Goal: Transaction & Acquisition: Register for event/course

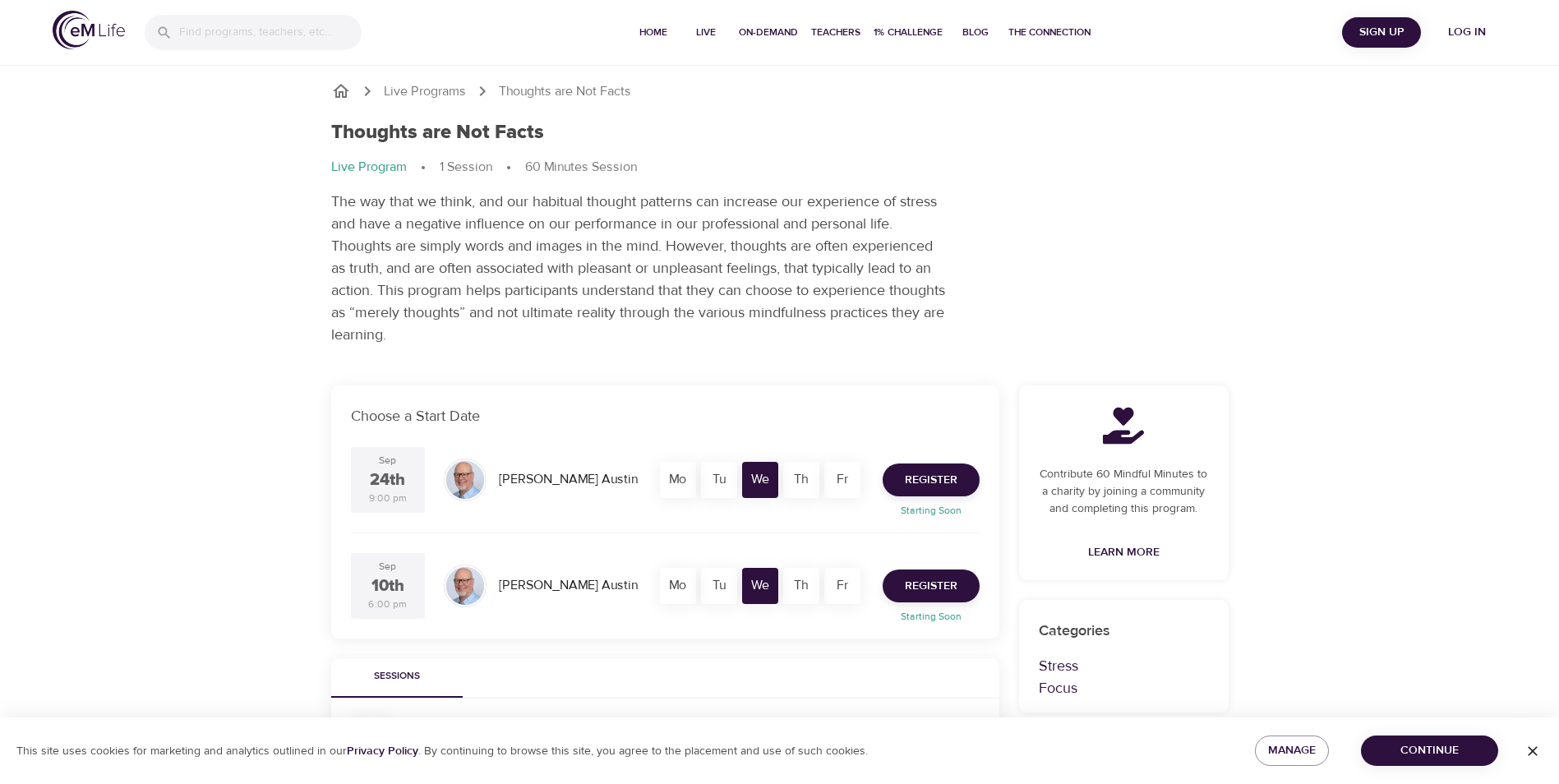
click at [1137, 273] on div "Thoughts are Not Facts Live Program 1 Session 60 Minutes Session The way that w…" at bounding box center [780, 233] width 917 height 244
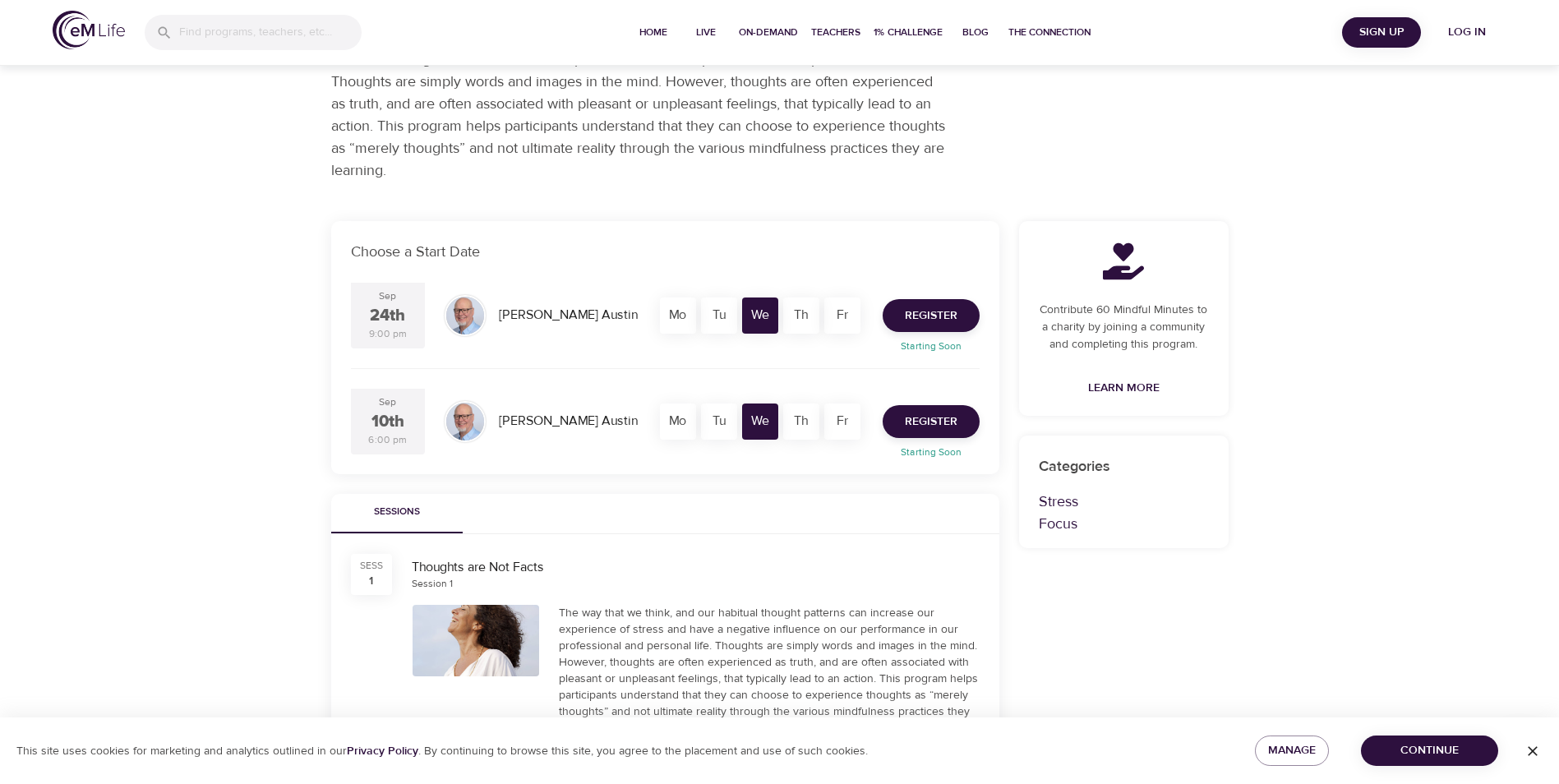
scroll to position [328, 0]
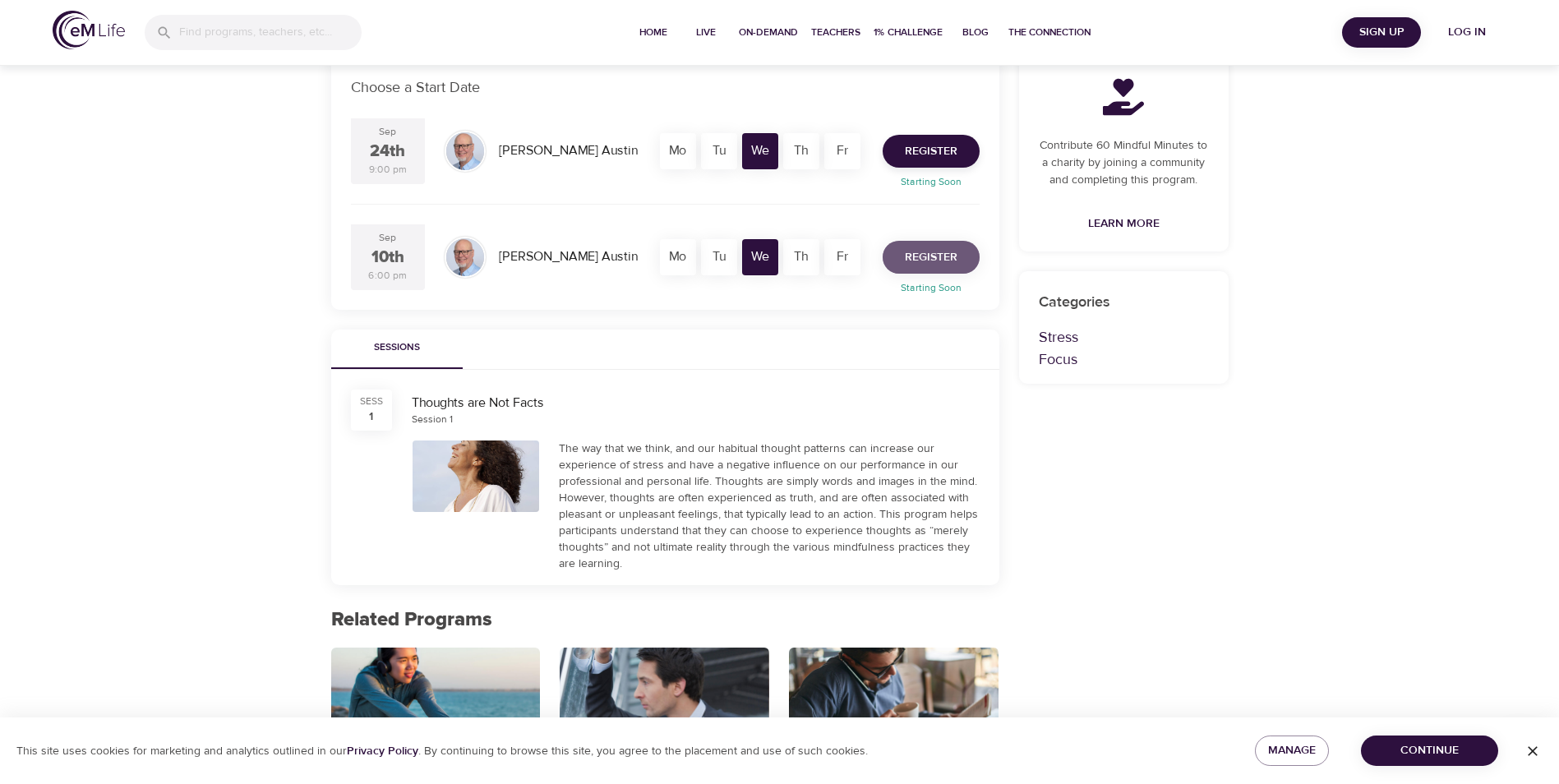
click at [917, 258] on span "Register" at bounding box center [932, 257] width 53 height 20
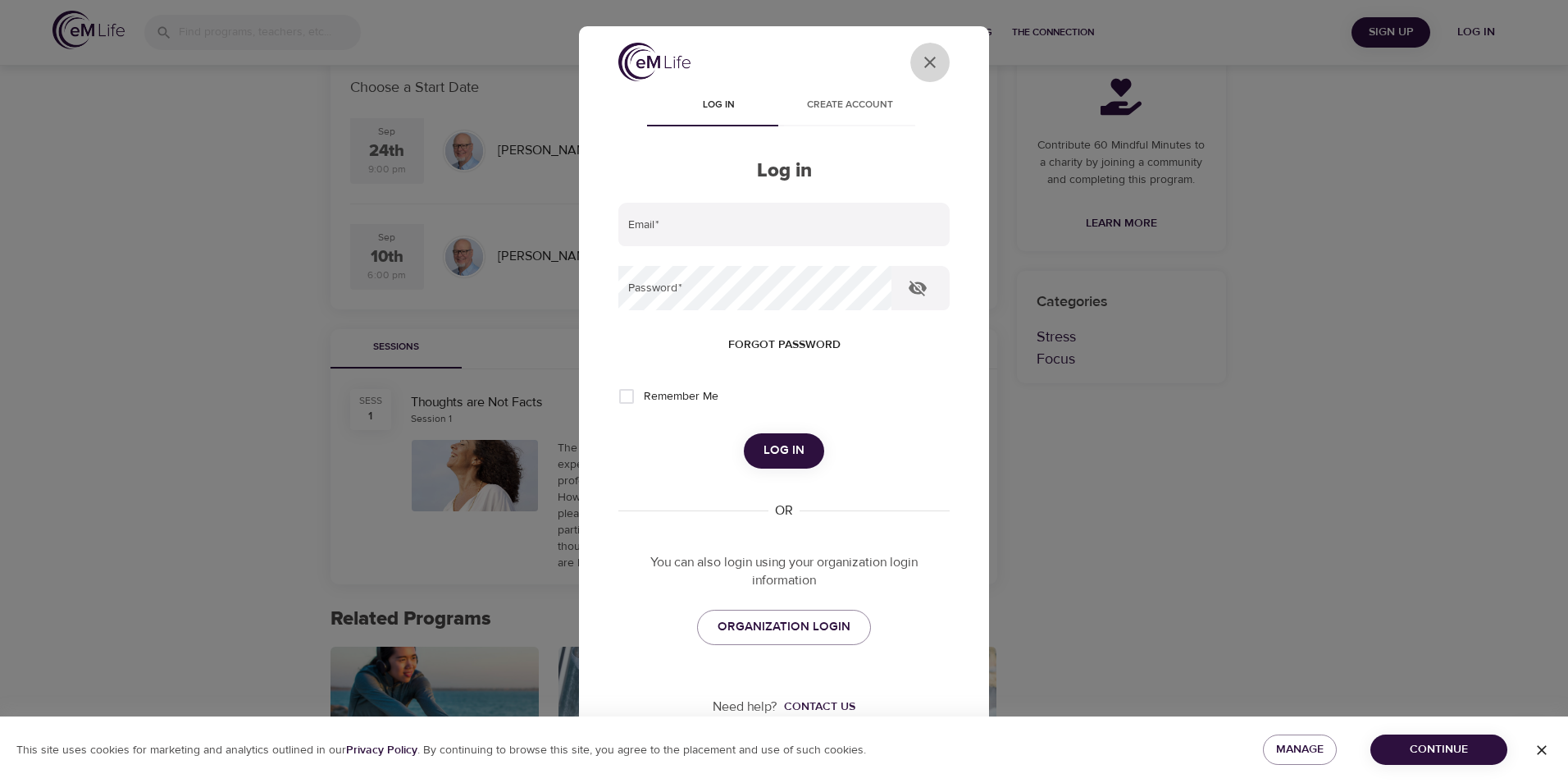
click at [920, 71] on icon "User Profile" at bounding box center [929, 62] width 19 height 19
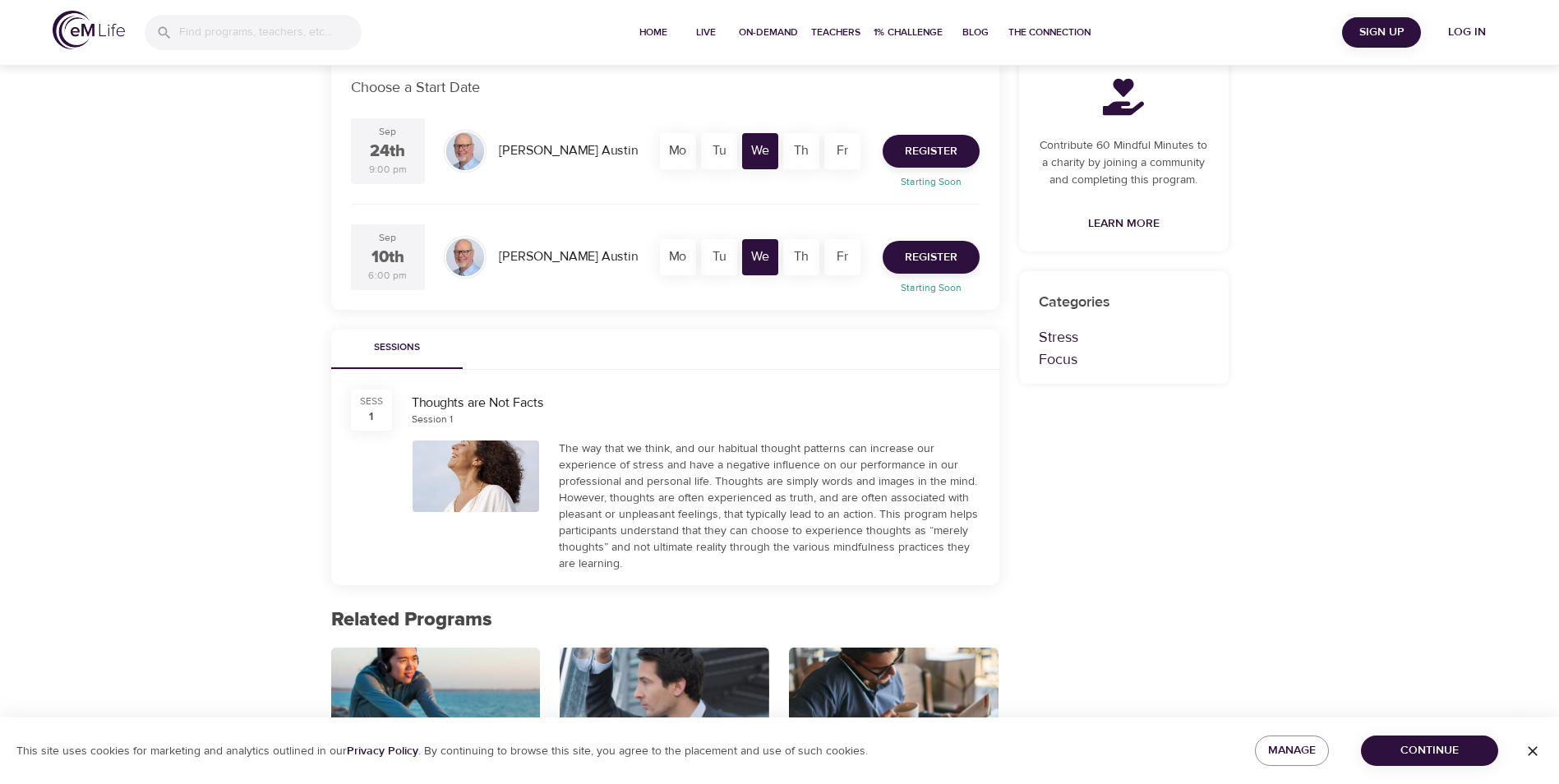
click at [1459, 738] on button "Continue" at bounding box center [1429, 750] width 137 height 30
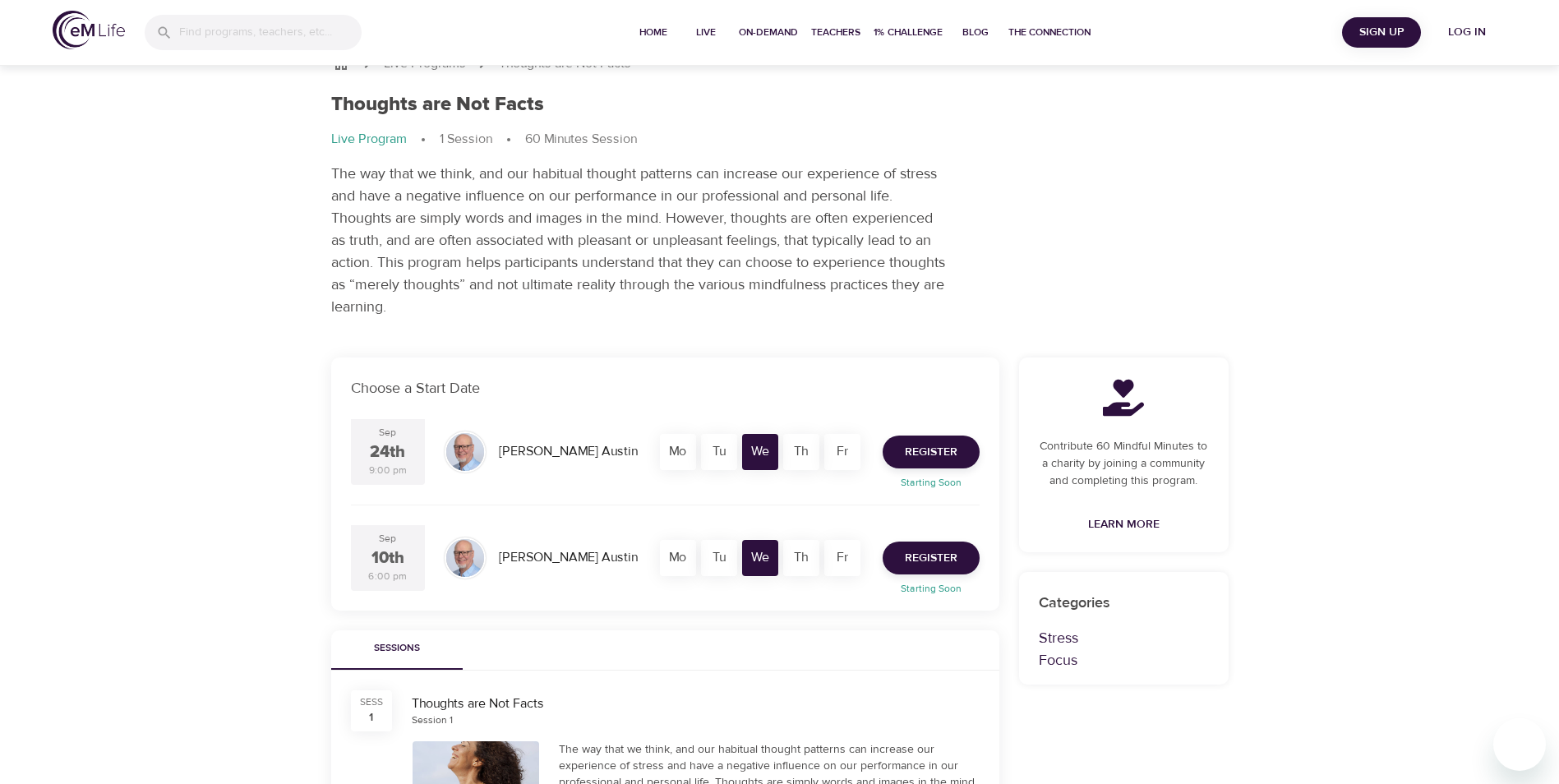
scroll to position [0, 0]
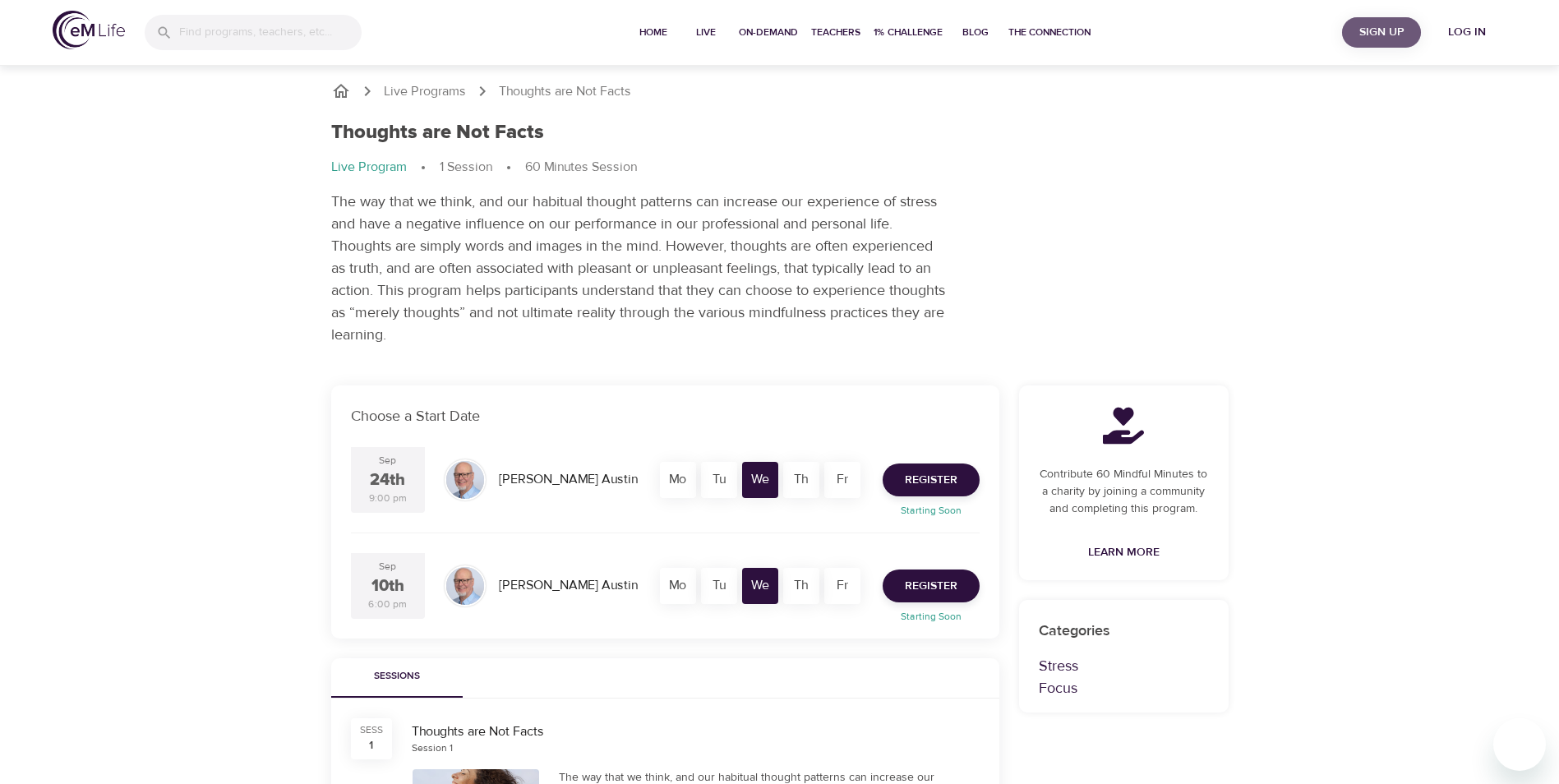
click at [1362, 34] on span "Sign Up" at bounding box center [1381, 32] width 65 height 20
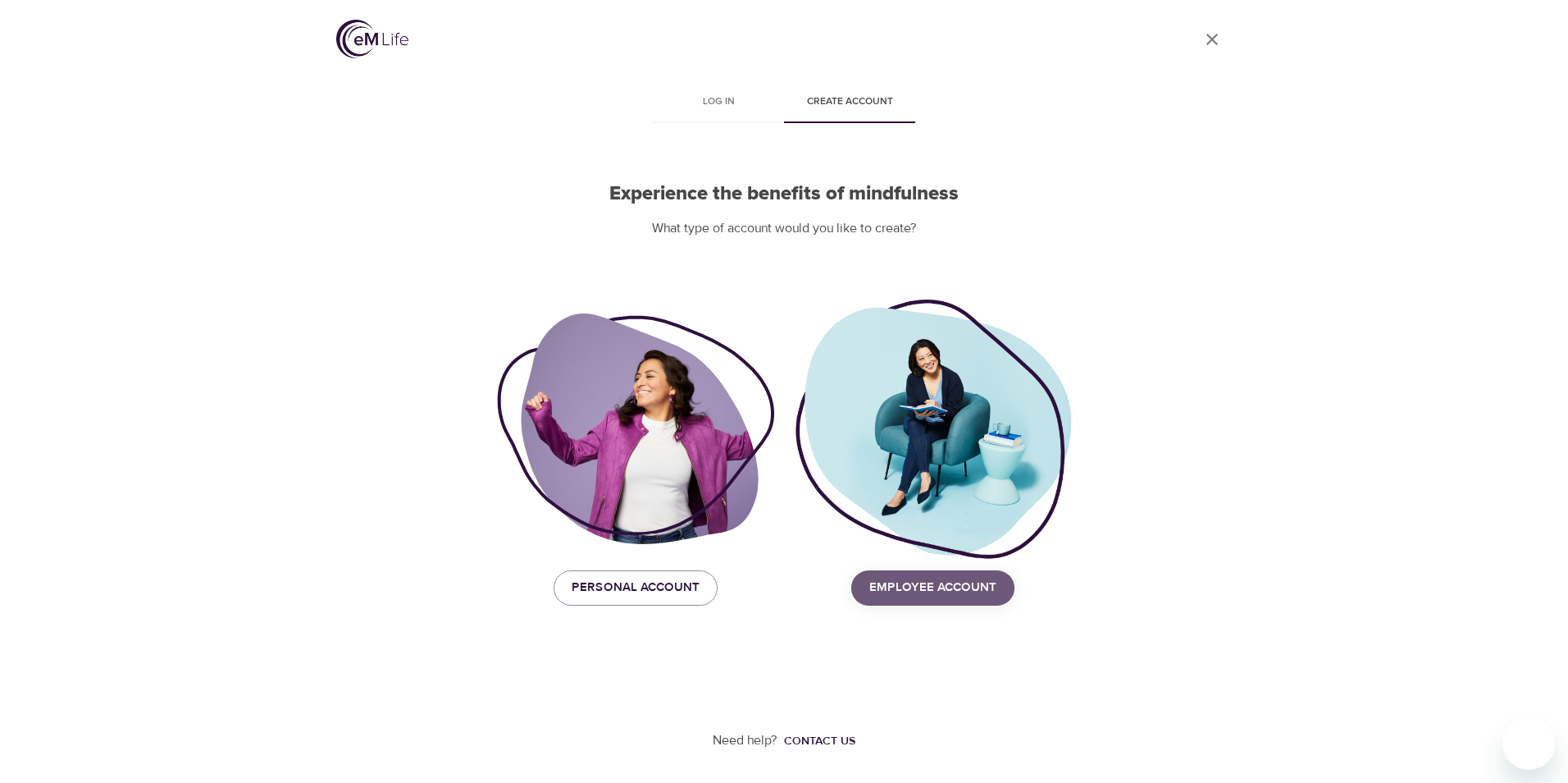
click at [919, 591] on span "Employee Account" at bounding box center [932, 587] width 127 height 21
